Goal: Information Seeking & Learning: Learn about a topic

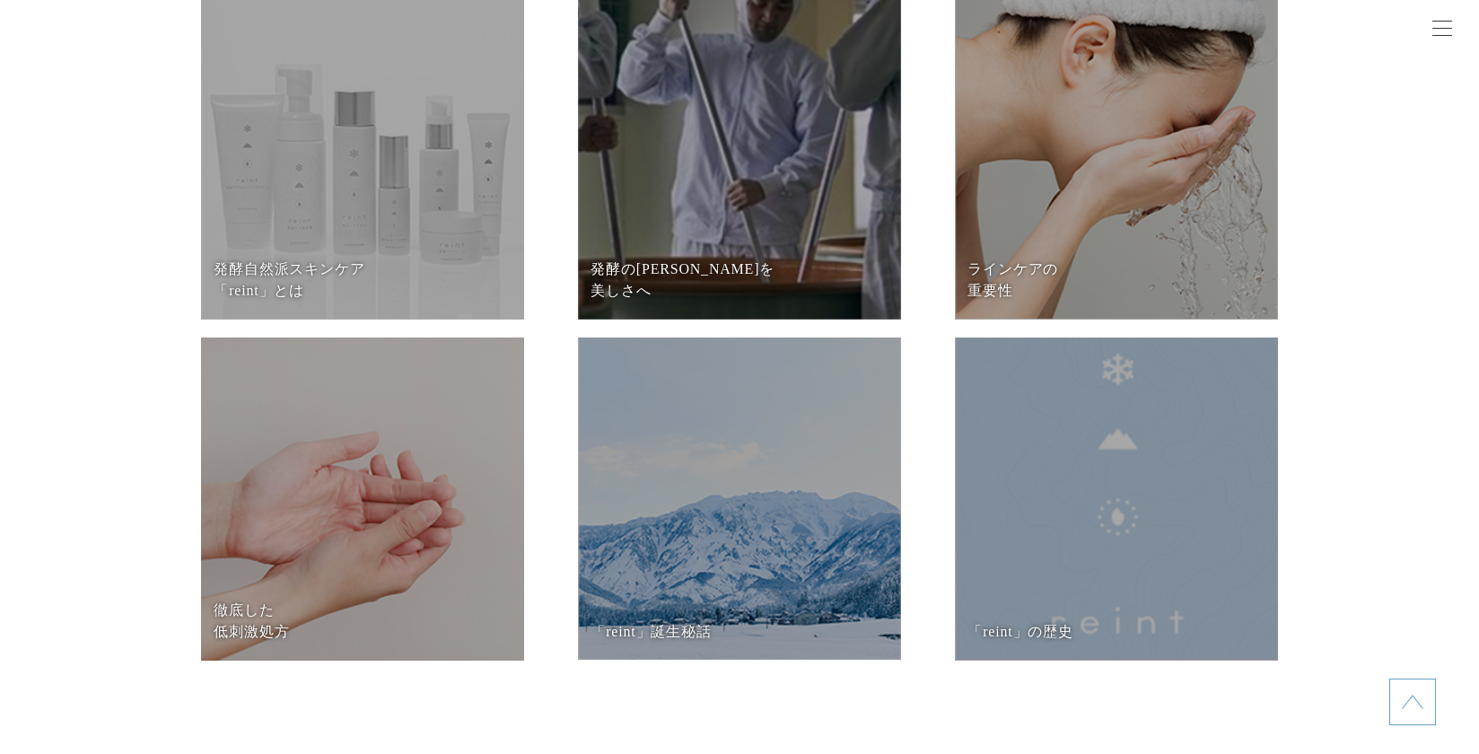
scroll to position [7631, 0]
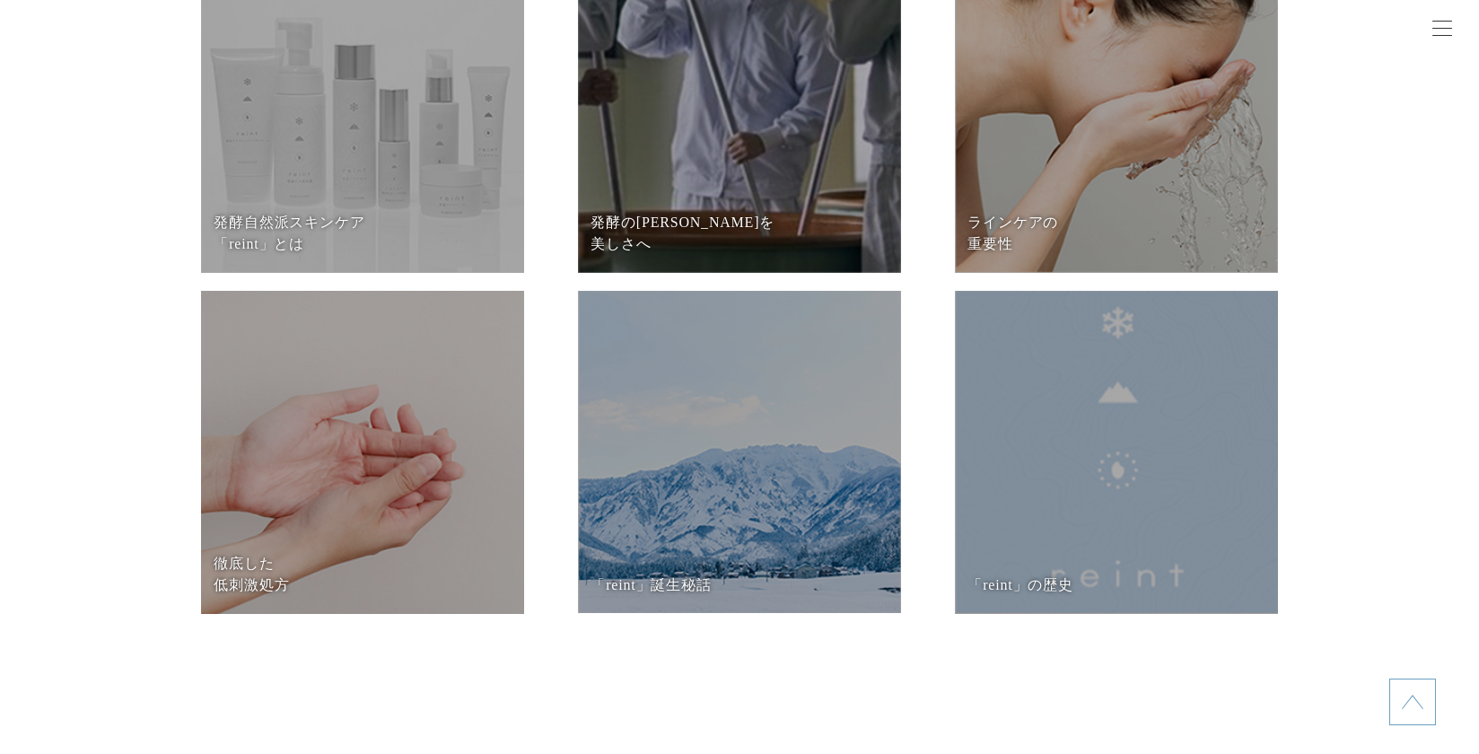
click at [878, 437] on dd at bounding box center [739, 452] width 323 height 322
click at [708, 253] on dt "発酵の知恵を 美しさへ" at bounding box center [739, 233] width 297 height 43
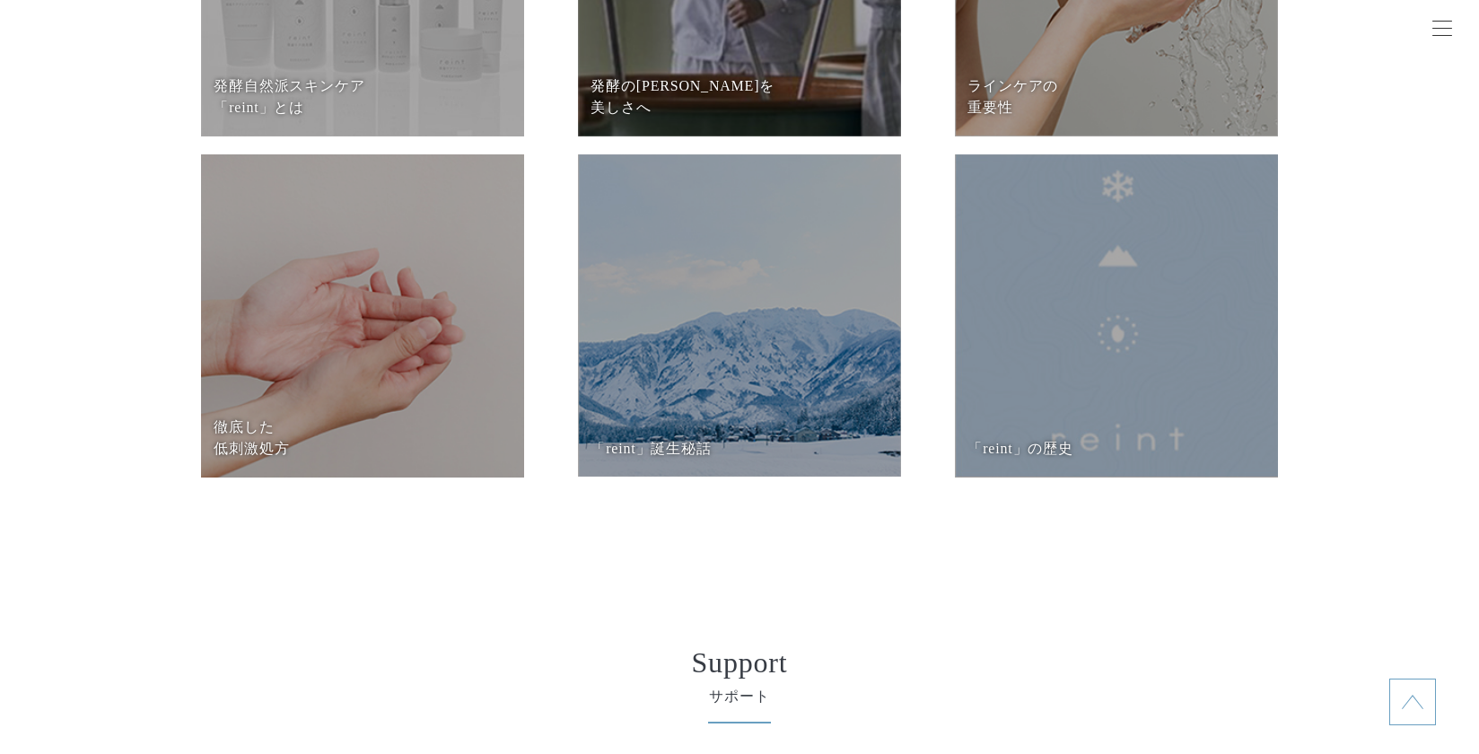
scroll to position [7720, 0]
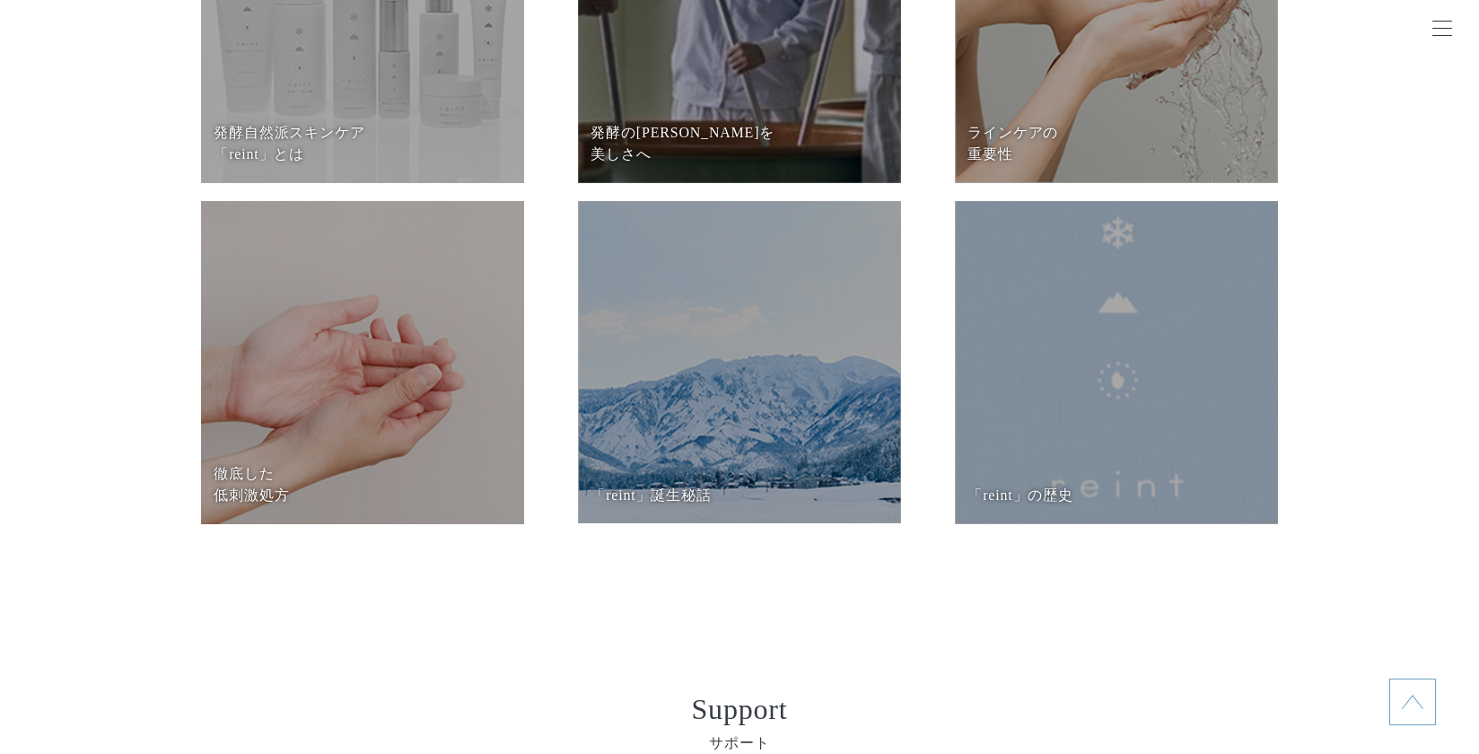
click at [341, 442] on dd at bounding box center [362, 362] width 323 height 323
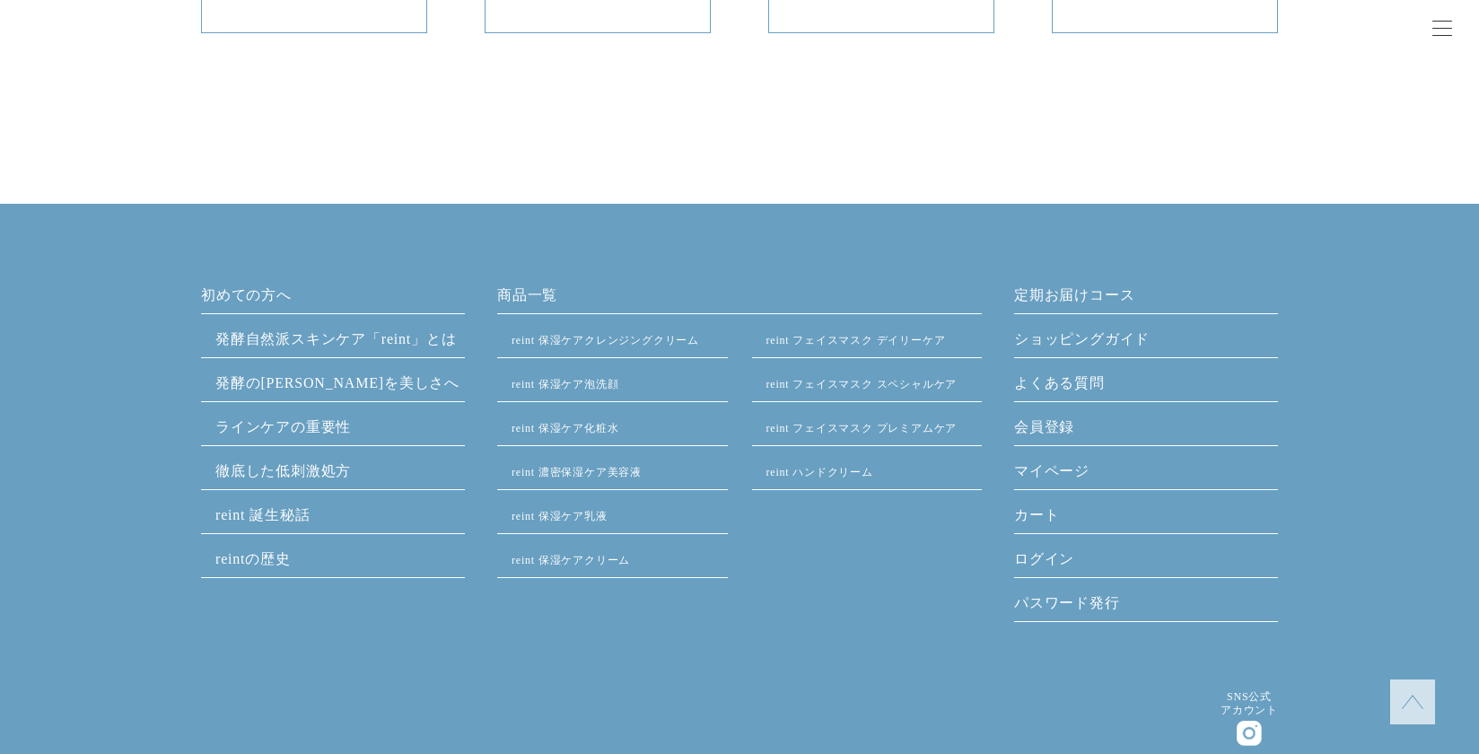
scroll to position [4758, 0]
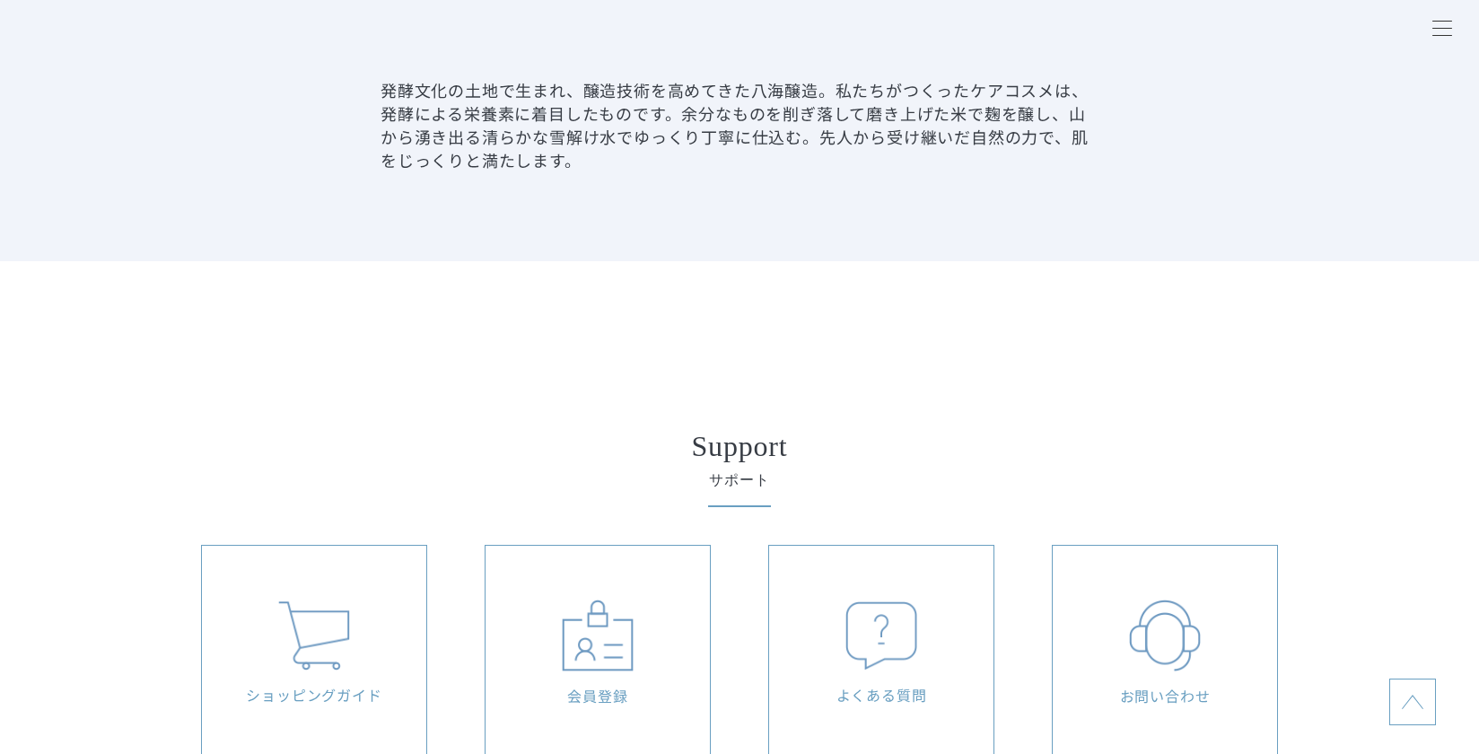
scroll to position [4130, 0]
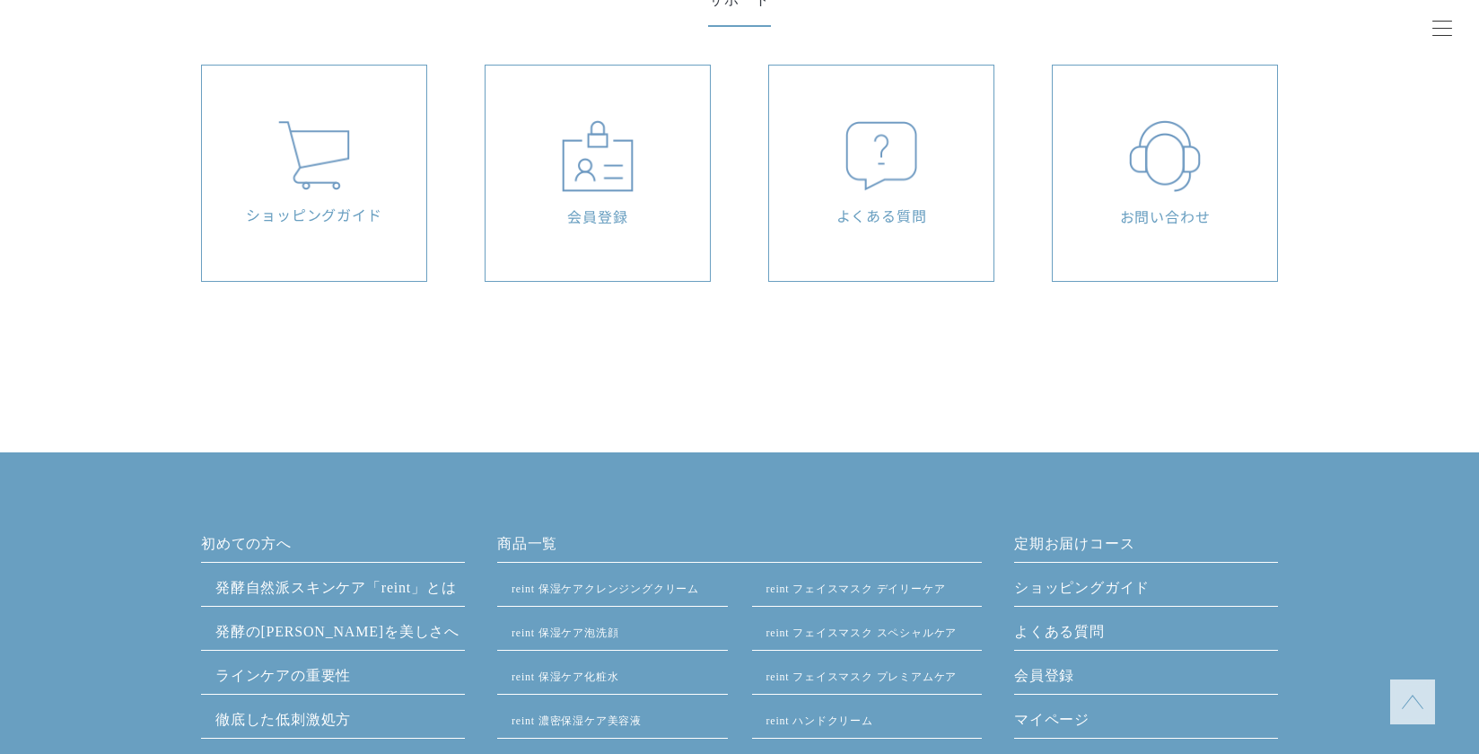
scroll to position [4399, 0]
